Goal: Information Seeking & Learning: Learn about a topic

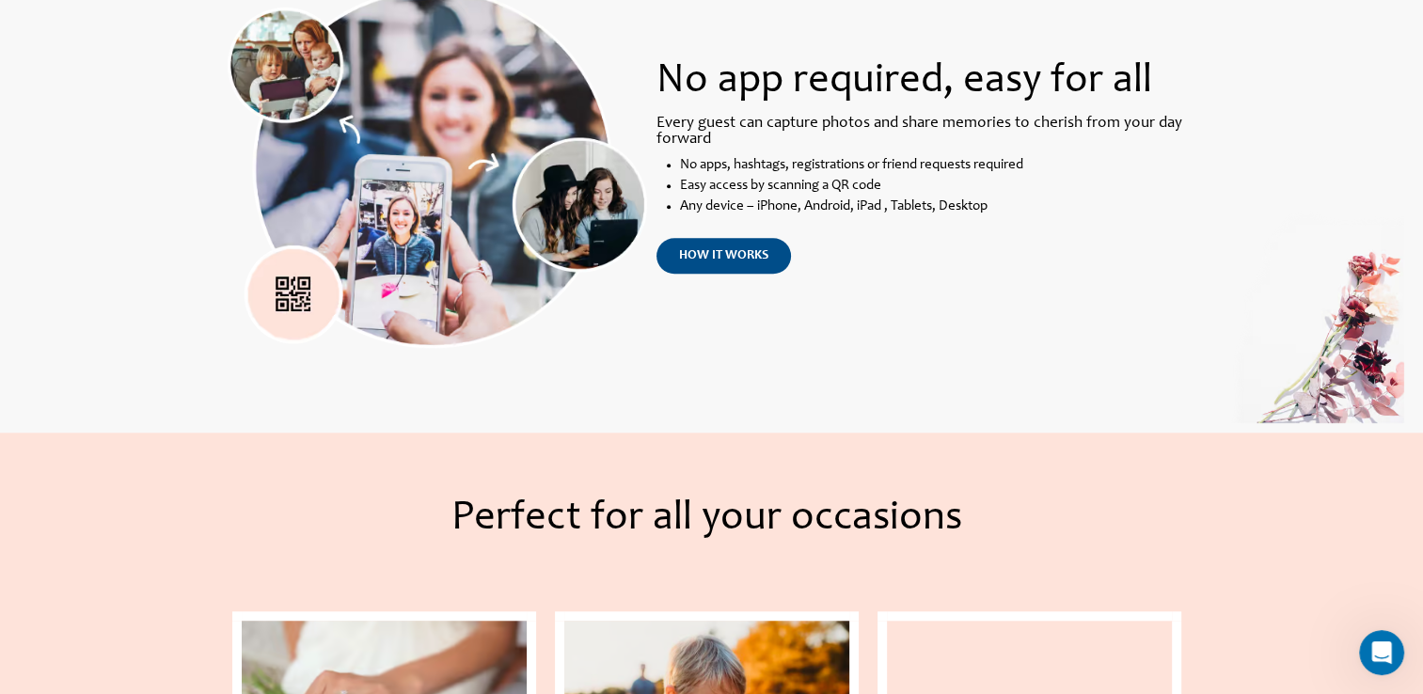
scroll to position [1505, 0]
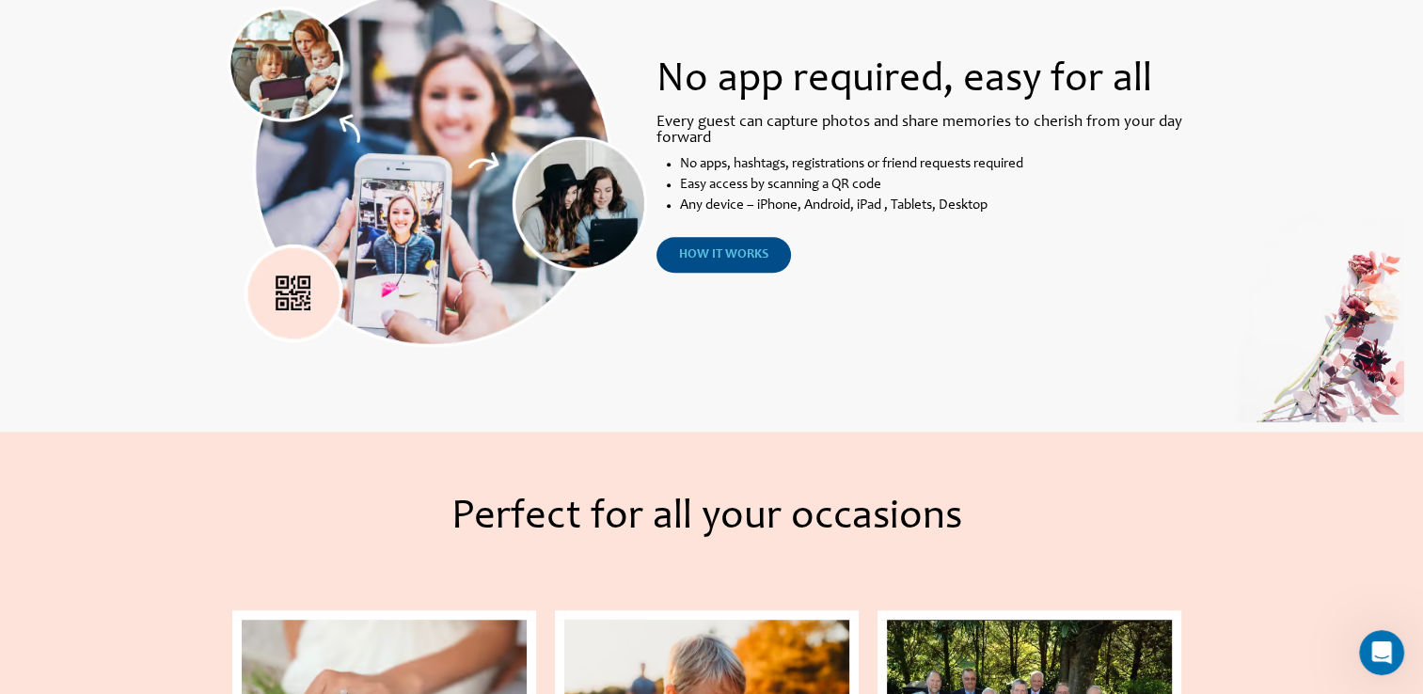
click at [719, 246] on link "how it works" at bounding box center [723, 255] width 134 height 36
click at [735, 261] on span "how it works" at bounding box center [723, 254] width 89 height 13
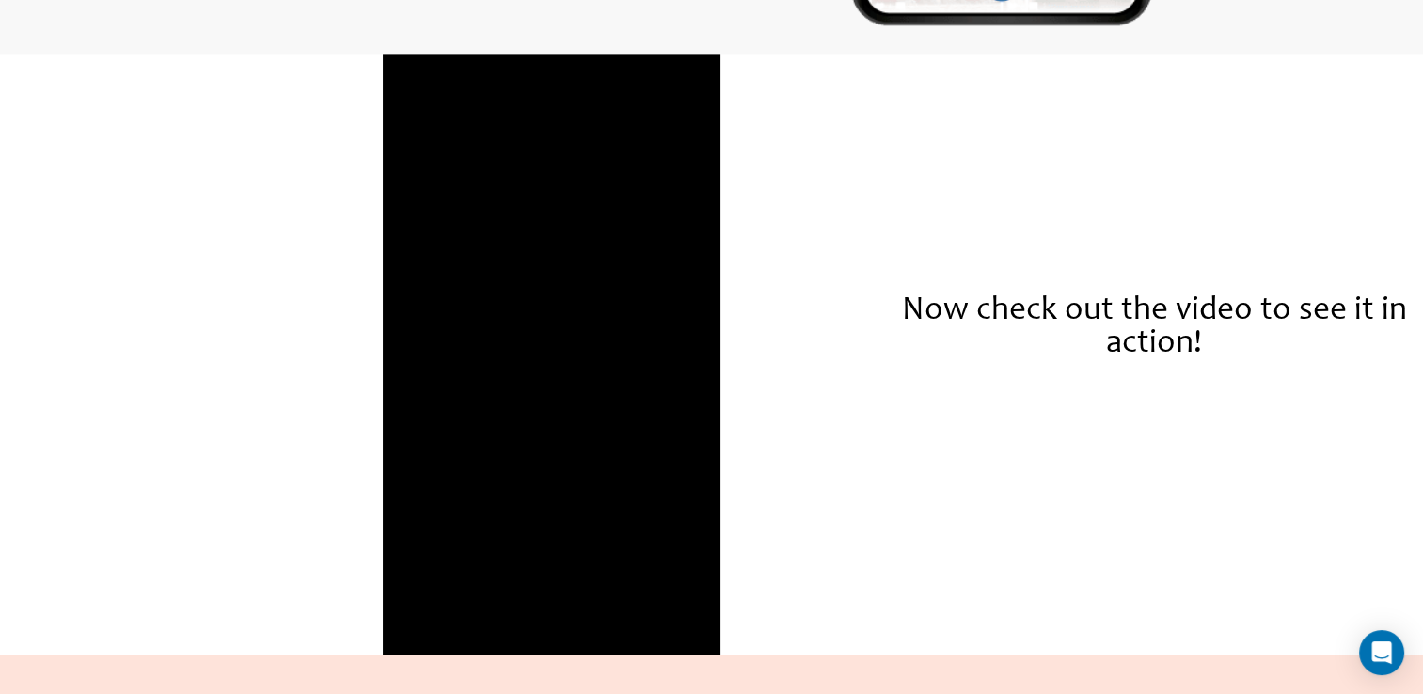
scroll to position [3038, 0]
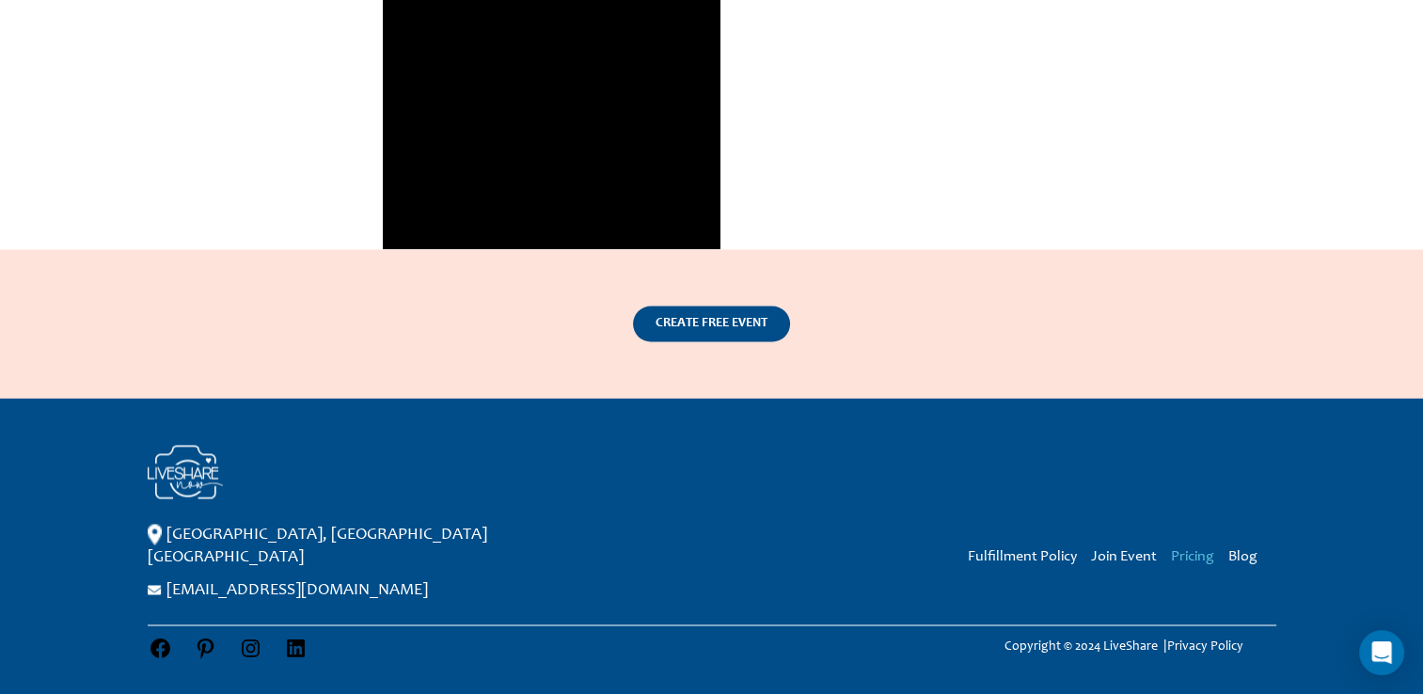
click at [1204, 557] on link "Pricing" at bounding box center [1192, 555] width 43 height 15
